Goal: Entertainment & Leisure: Consume media (video, audio)

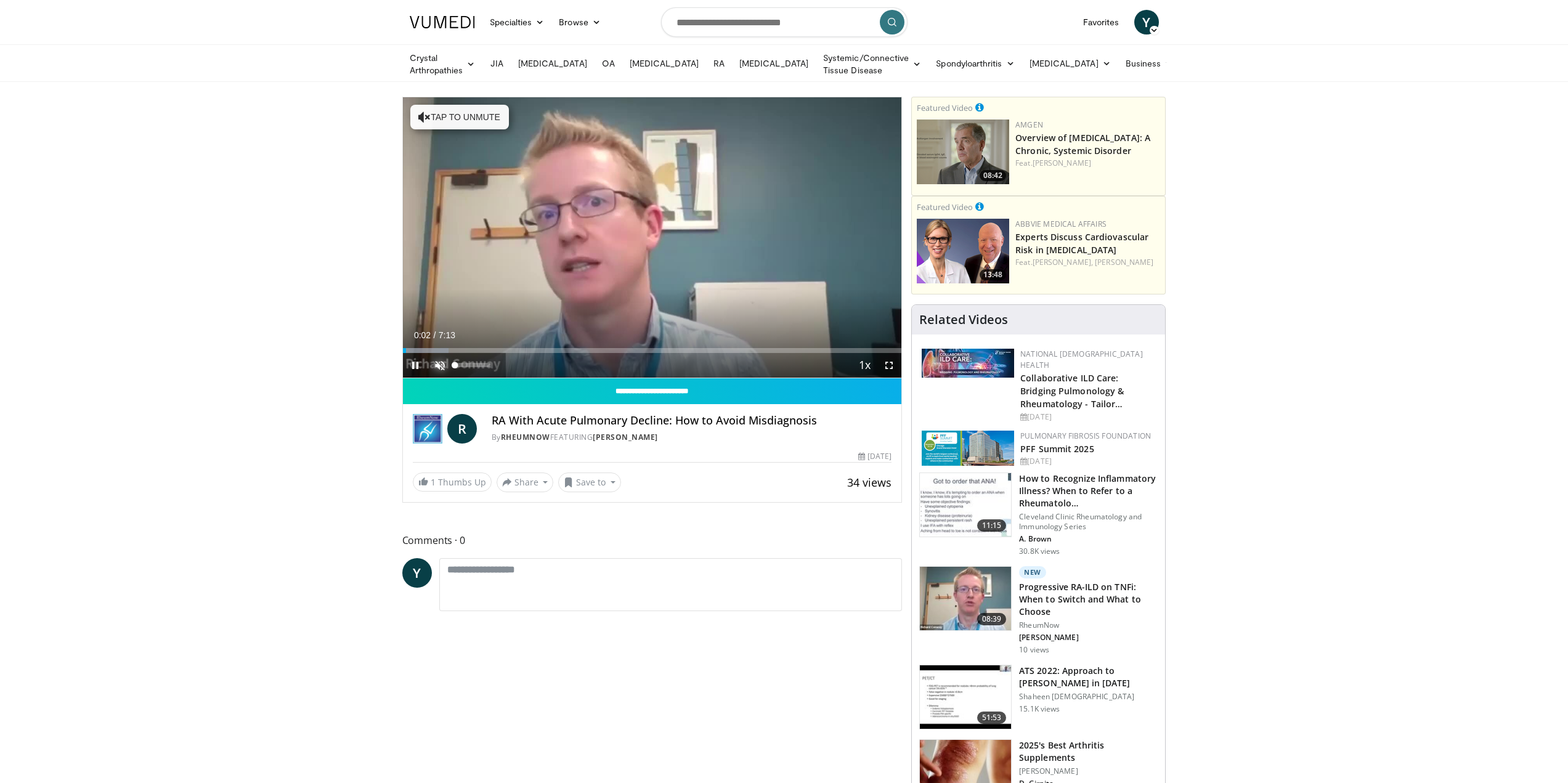
click at [441, 360] on span "Video Player" at bounding box center [439, 364] width 24 height 24
click at [886, 360] on span "Video Player" at bounding box center [888, 364] width 24 height 24
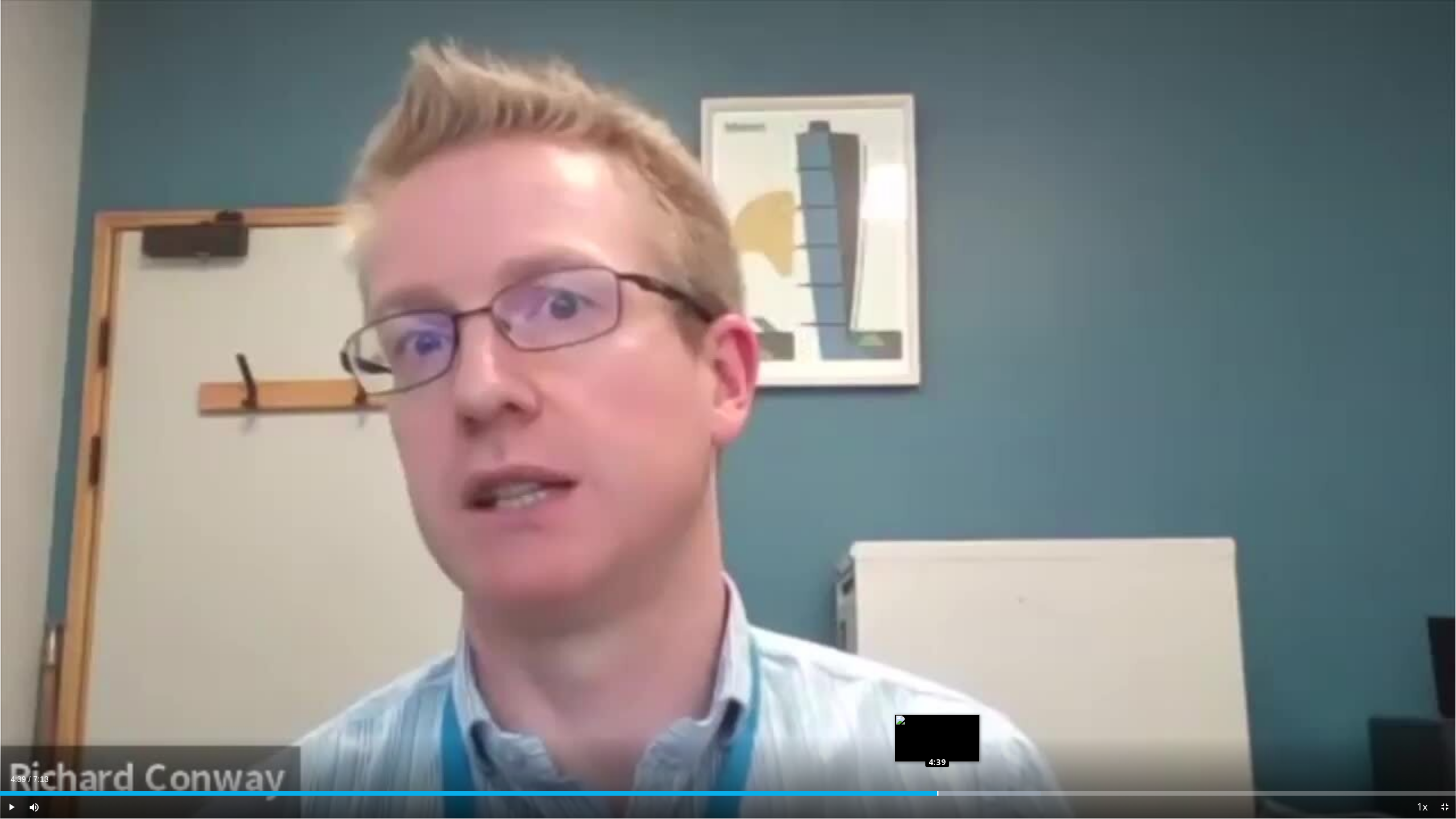
click at [937, 722] on div "Loaded : 71.47% 4:39 4:39" at bounding box center [728, 793] width 1456 height 4
click at [932, 722] on div "Loaded : 100.00% 7:11 4:37" at bounding box center [728, 793] width 1456 height 4
click at [883, 722] on div "4:46" at bounding box center [482, 793] width 964 height 4
click at [1445, 722] on span "Video Player" at bounding box center [1444, 807] width 22 height 22
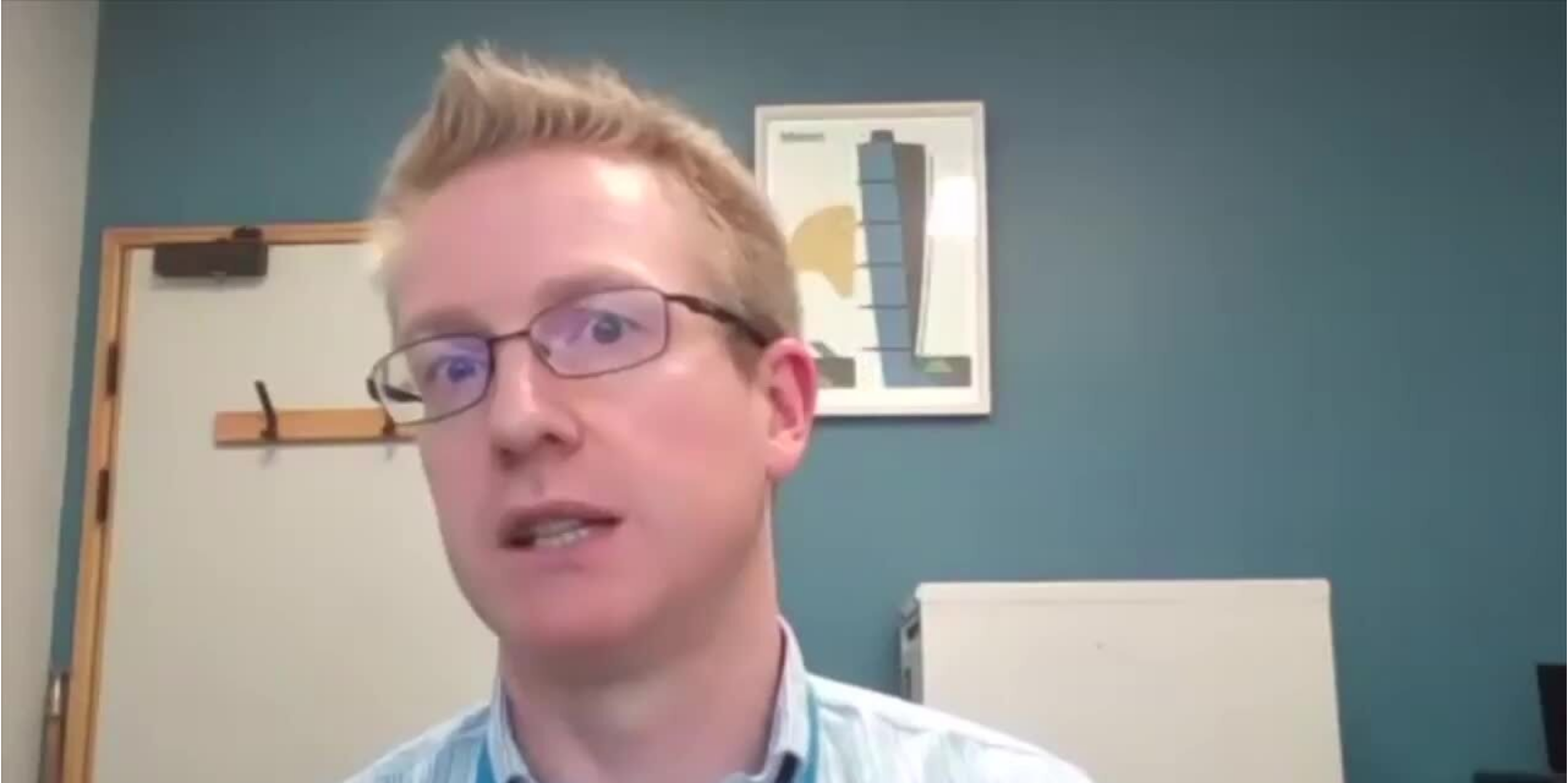
scroll to position [62, 0]
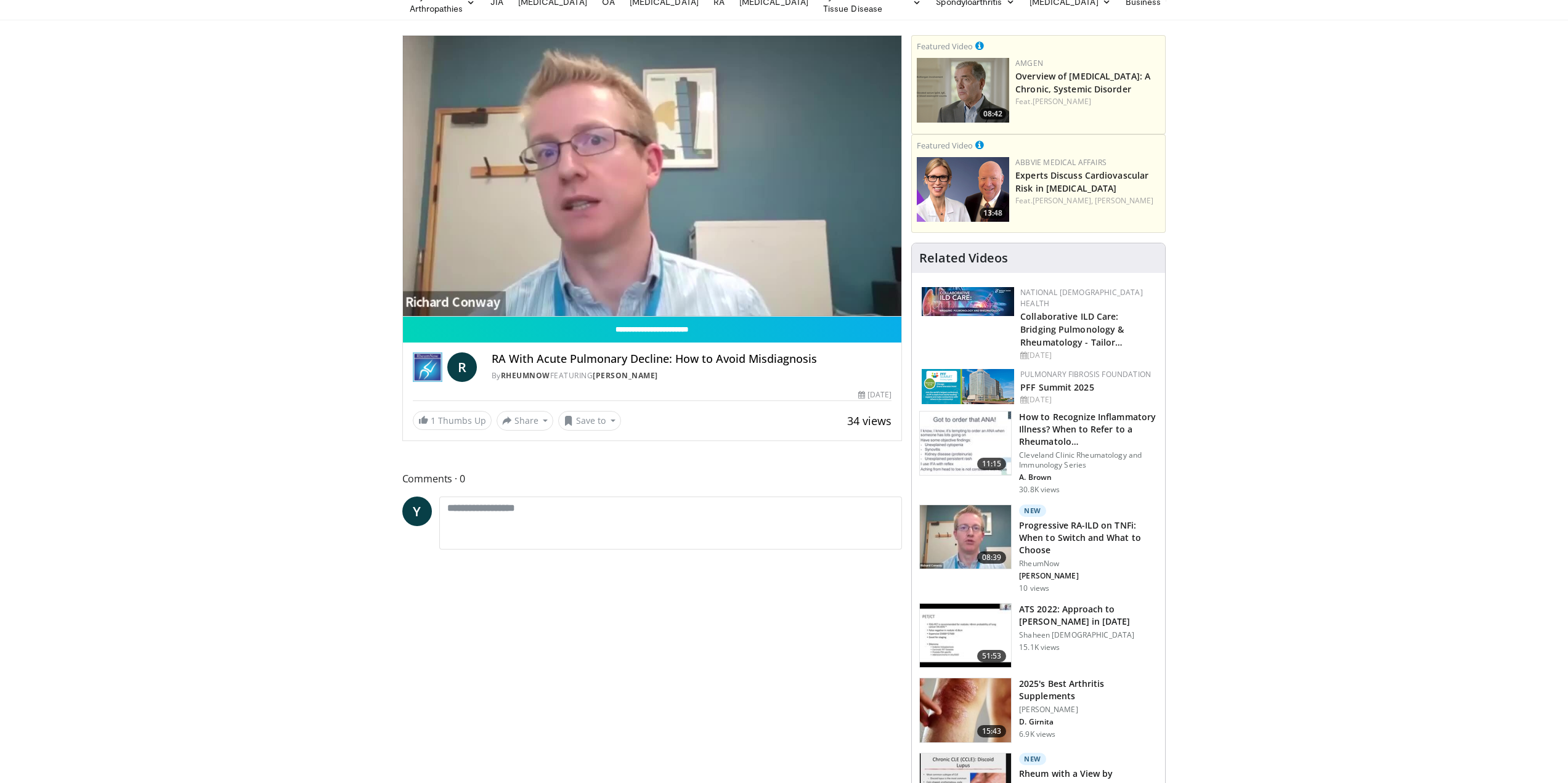
click at [968, 697] on img at bounding box center [966, 710] width 91 height 64
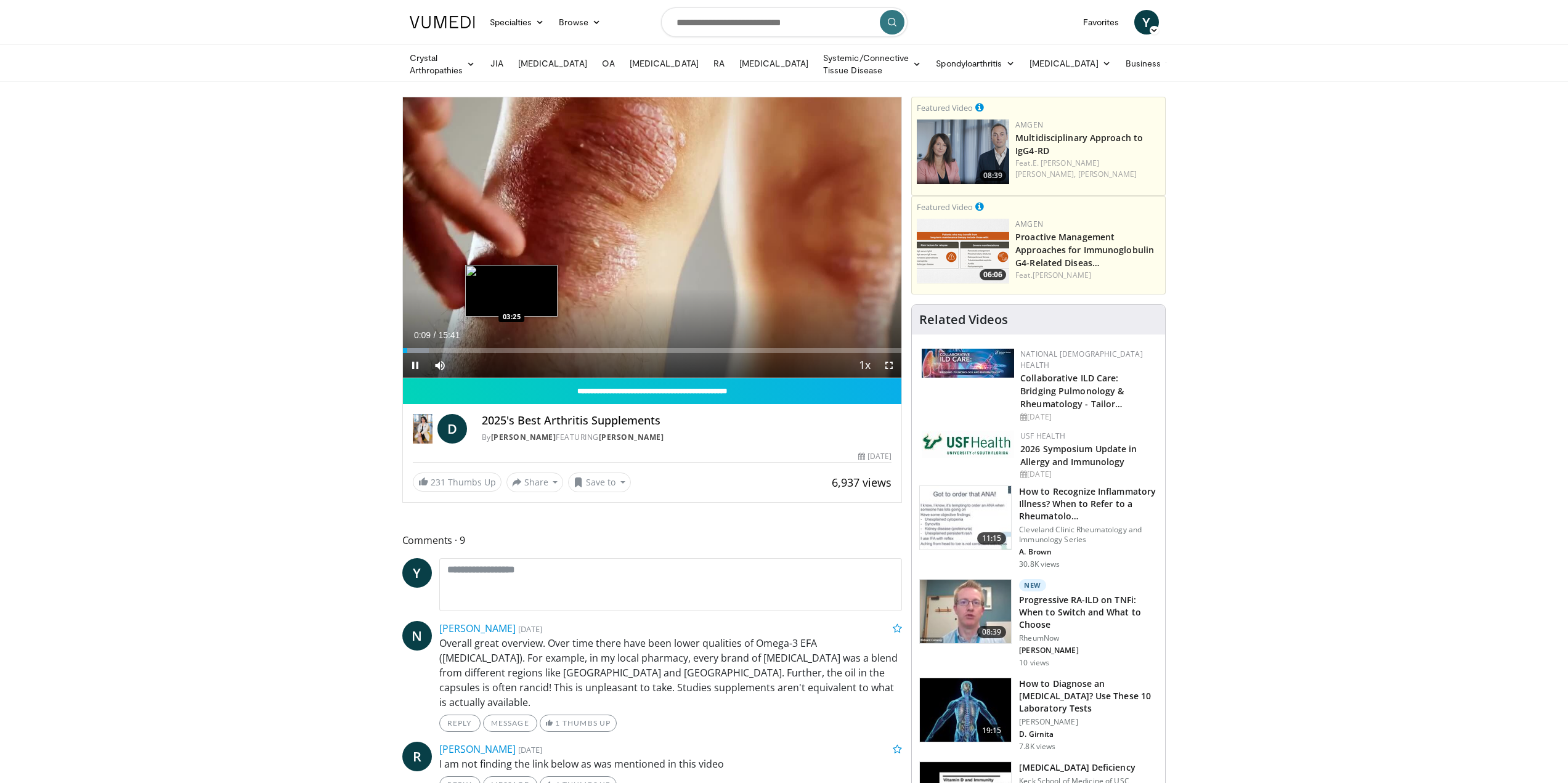
click at [511, 344] on video-js "**********" at bounding box center [653, 238] width 499 height 281
click at [553, 348] on div "Loaded : 6.35% 04:43 04:43" at bounding box center [653, 350] width 499 height 5
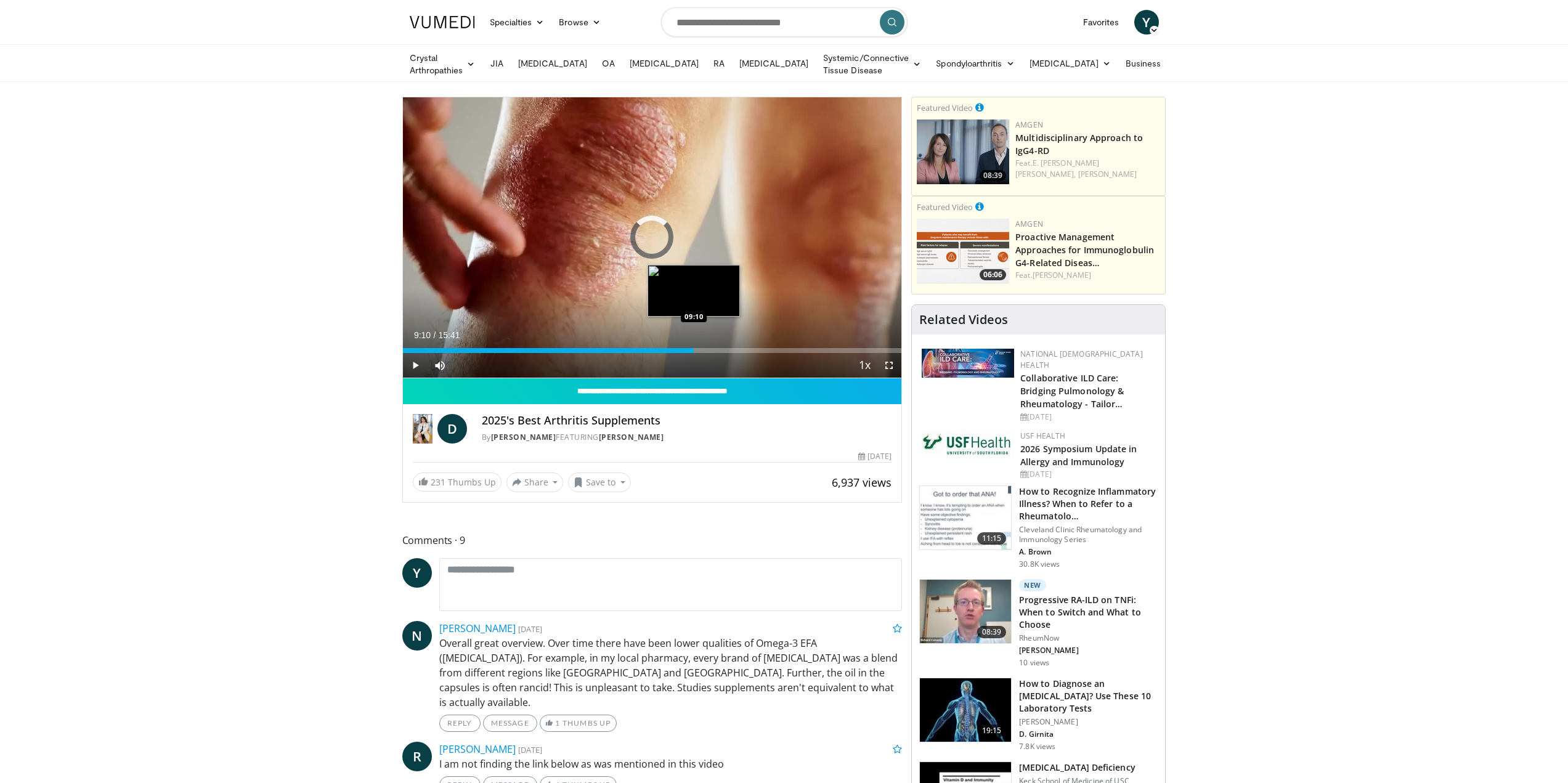
click at [694, 345] on div "Loaded : 40.27% 05:11 09:10" at bounding box center [653, 347] width 499 height 12
click at [802, 345] on div "Loaded : 63.70% 12:34 12:34" at bounding box center [653, 347] width 499 height 12
click at [681, 348] on div "08:45" at bounding box center [542, 350] width 278 height 5
click at [595, 344] on div "Loaded : 65.72% 09:19 06:03" at bounding box center [653, 347] width 499 height 12
click at [530, 348] on div "06:09" at bounding box center [467, 350] width 128 height 5
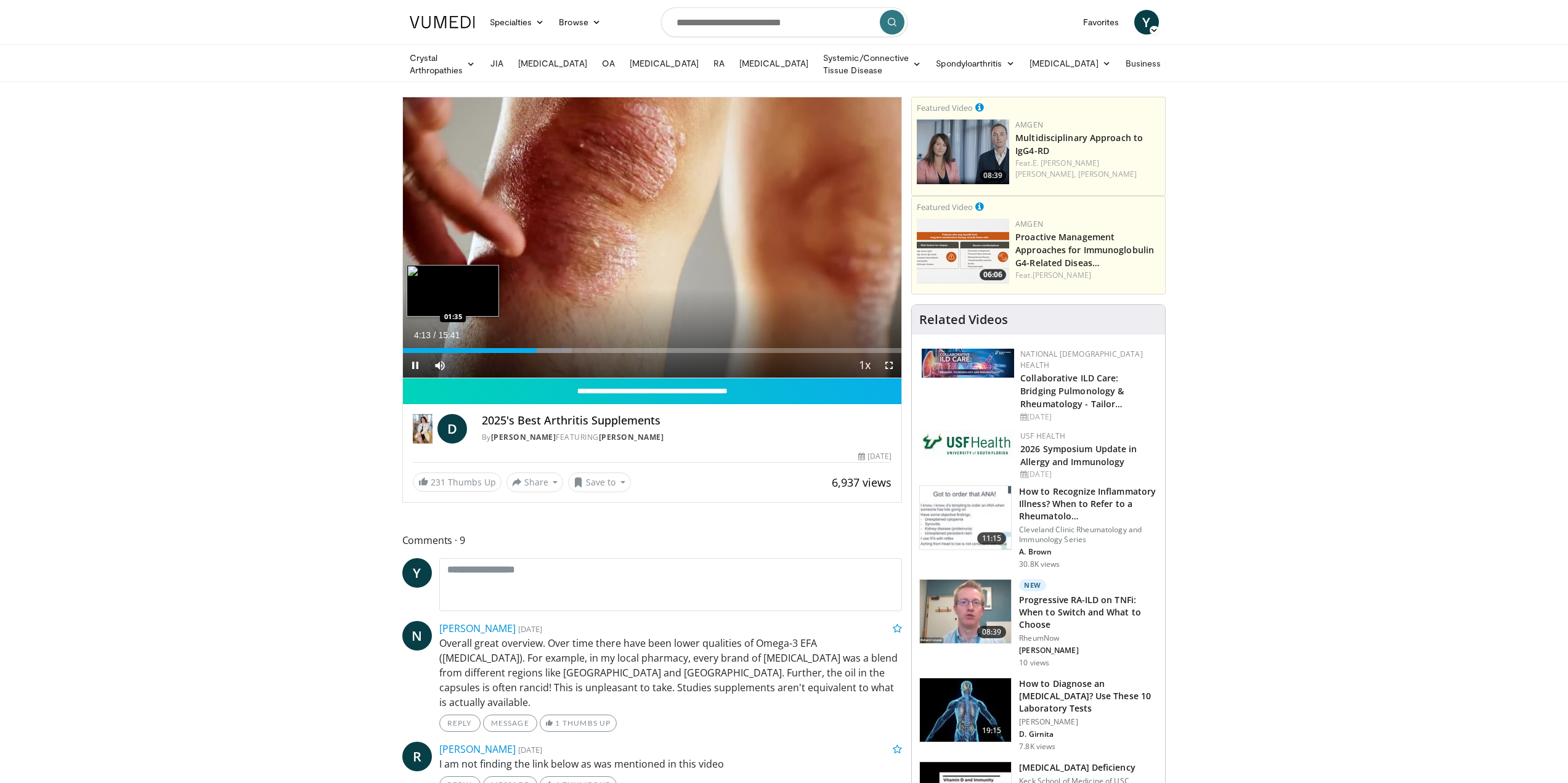
click at [453, 345] on div "Loaded : 33.91% 04:13 01:35" at bounding box center [653, 347] width 499 height 12
click at [427, 348] on div "01:41" at bounding box center [430, 350] width 54 height 5
click at [436, 348] on div "Progress Bar" at bounding box center [446, 350] width 43 height 5
click at [449, 348] on div "Progress Bar" at bounding box center [448, 350] width 47 height 5
click at [459, 348] on div "Progress Bar" at bounding box center [462, 350] width 52 height 5
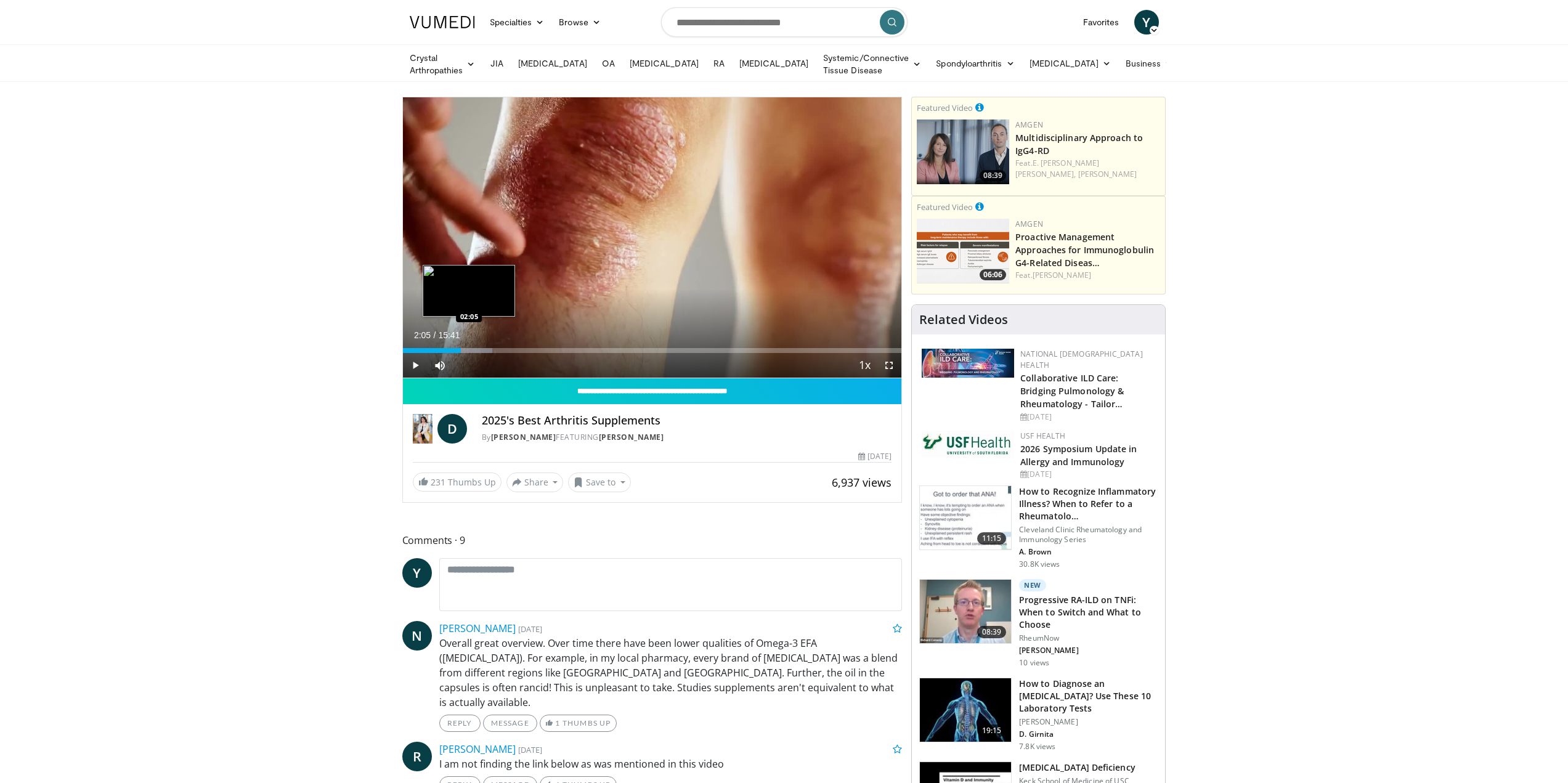
click at [469, 344] on div "Loaded : 18.01% 01:49 02:05" at bounding box center [653, 347] width 499 height 12
click at [507, 346] on video-js "**********" at bounding box center [653, 238] width 499 height 281
click at [530, 348] on div "Loaded : 25.43% 02:58 04:01" at bounding box center [653, 350] width 499 height 5
click at [557, 344] on div "Loaded : 32.85% 04:04 04:50" at bounding box center [653, 347] width 499 height 12
click at [583, 344] on div "Loaded : 38.15% 05:40 05:40" at bounding box center [653, 347] width 499 height 12
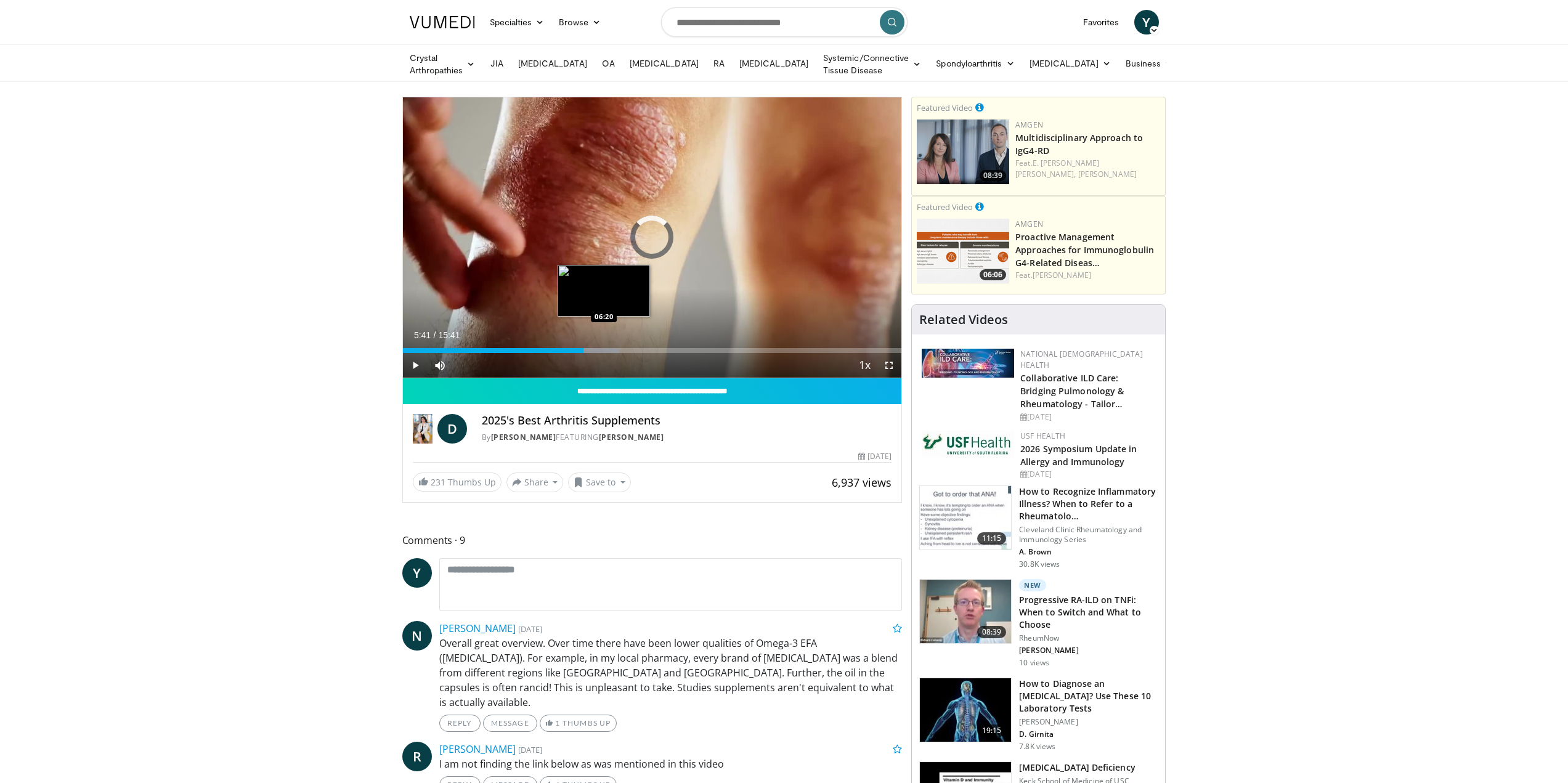
click at [604, 348] on div "Progress Bar" at bounding box center [595, 350] width 52 height 5
click at [630, 346] on video-js "**********" at bounding box center [653, 238] width 499 height 281
click at [636, 342] on div "Loaded : 47.70% 06:27 07:21" at bounding box center [653, 347] width 499 height 12
click at [672, 348] on div "Loaded : 49.90% 07:23 08:29" at bounding box center [653, 350] width 499 height 5
click at [699, 348] on div "Loaded : 0.00% 09:20 09:20" at bounding box center [653, 350] width 499 height 5
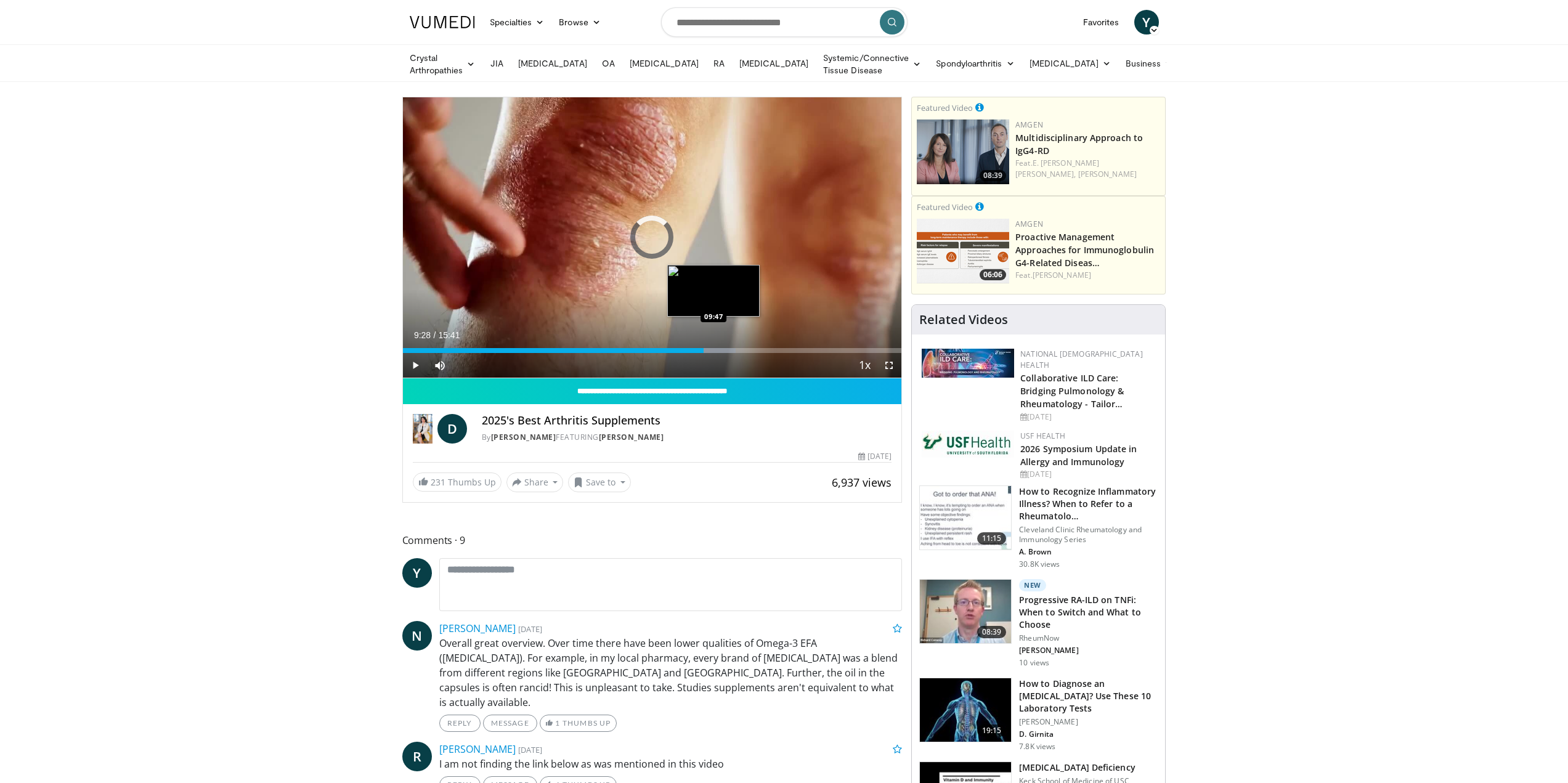
click at [713, 344] on div "Loaded : 66.78% 09:28 09:47" at bounding box center [653, 347] width 499 height 12
click at [733, 348] on div "Progress Bar" at bounding box center [734, 350] width 35 height 5
click at [741, 348] on div "Progress Bar" at bounding box center [742, 350] width 49 height 5
click at [739, 343] on div "Loaded : 76.32% 10:34 10:34" at bounding box center [653, 347] width 499 height 12
click at [779, 348] on div "Loaded : 78.44% 11:51 11:51" at bounding box center [653, 350] width 499 height 5
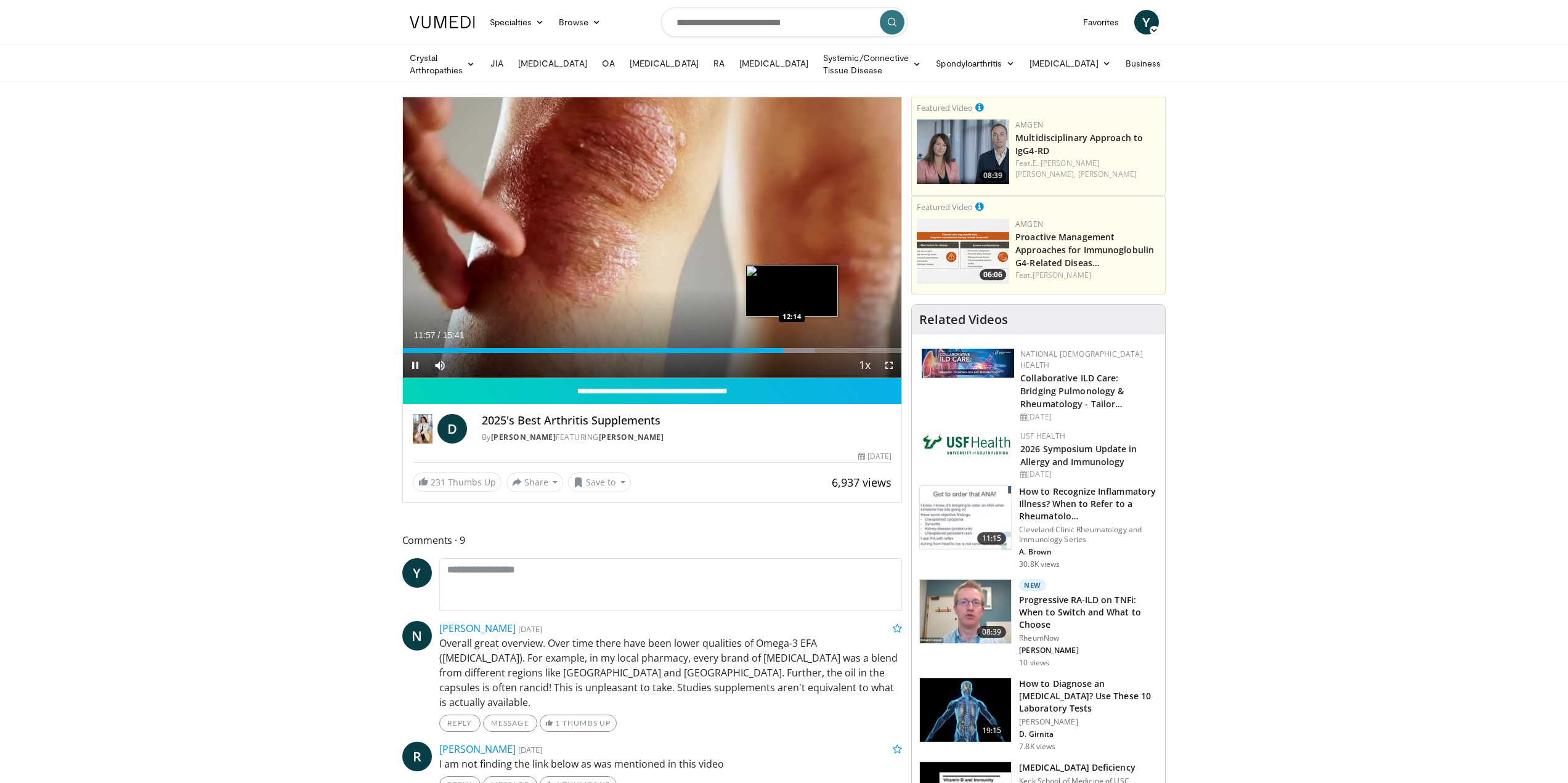
click at [792, 344] on div "Loaded : 82.68% 11:57 12:14" at bounding box center [653, 347] width 499 height 12
click at [799, 348] on div "Loaded : 84.80% 12:17 12:28" at bounding box center [653, 350] width 499 height 5
click at [807, 348] on div "Loaded : 86.92% 12:43 12:43" at bounding box center [653, 350] width 499 height 5
click at [789, 348] on div "12:47" at bounding box center [606, 350] width 407 height 5
click at [779, 348] on div "11:50" at bounding box center [591, 350] width 376 height 5
